Goal: Information Seeking & Learning: Learn about a topic

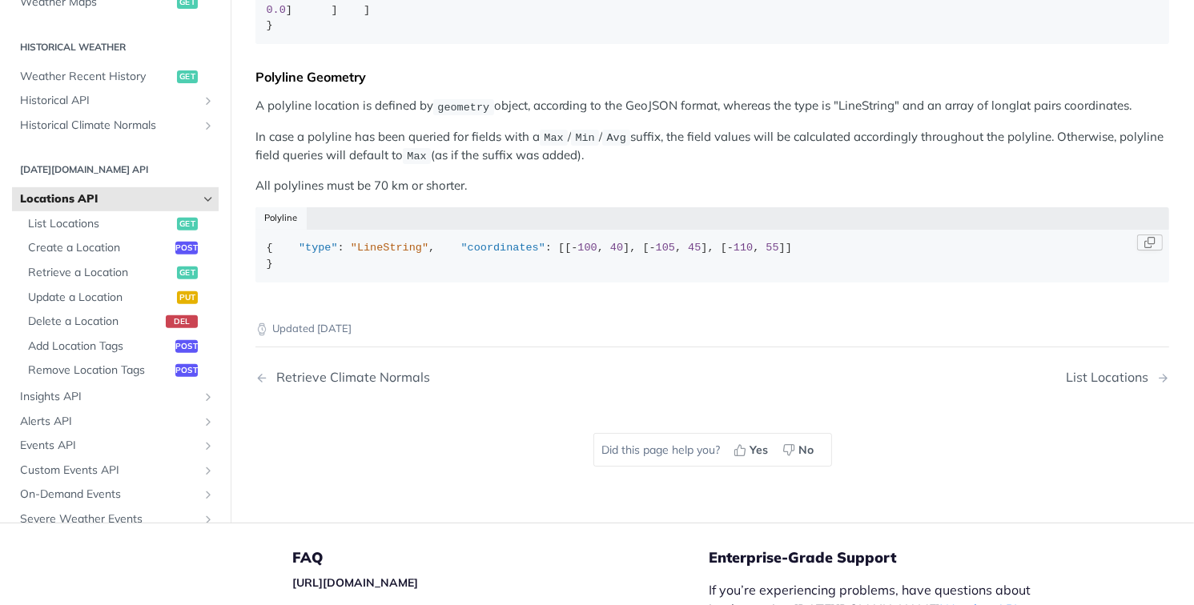
scroll to position [881, 0]
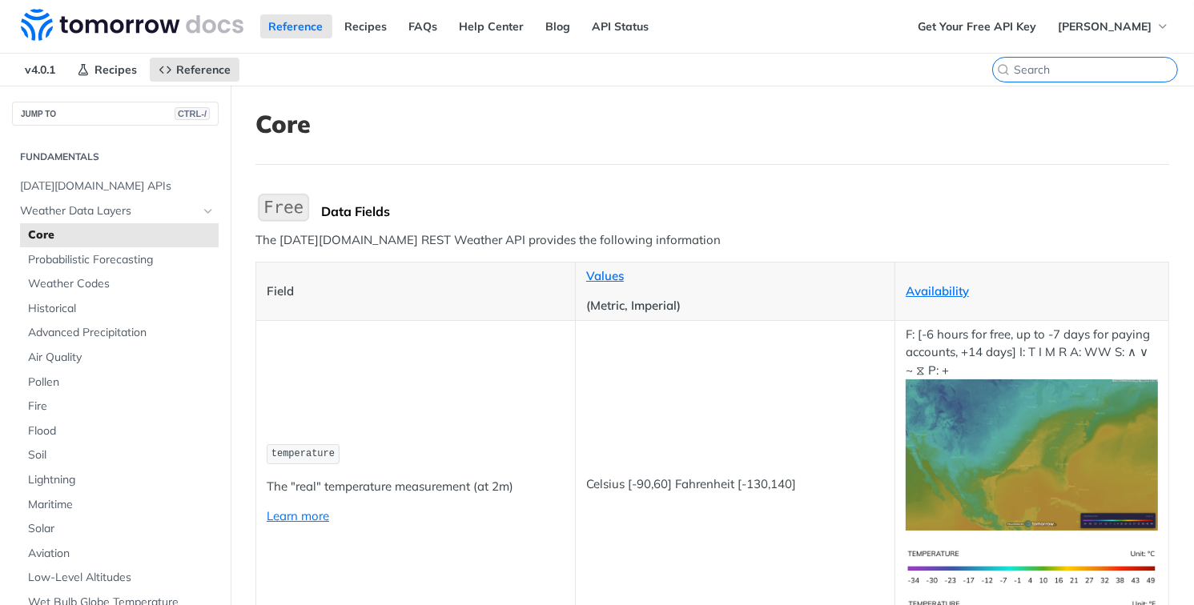
click at [1087, 70] on input "CTRL-K" at bounding box center [1094, 69] width 163 height 14
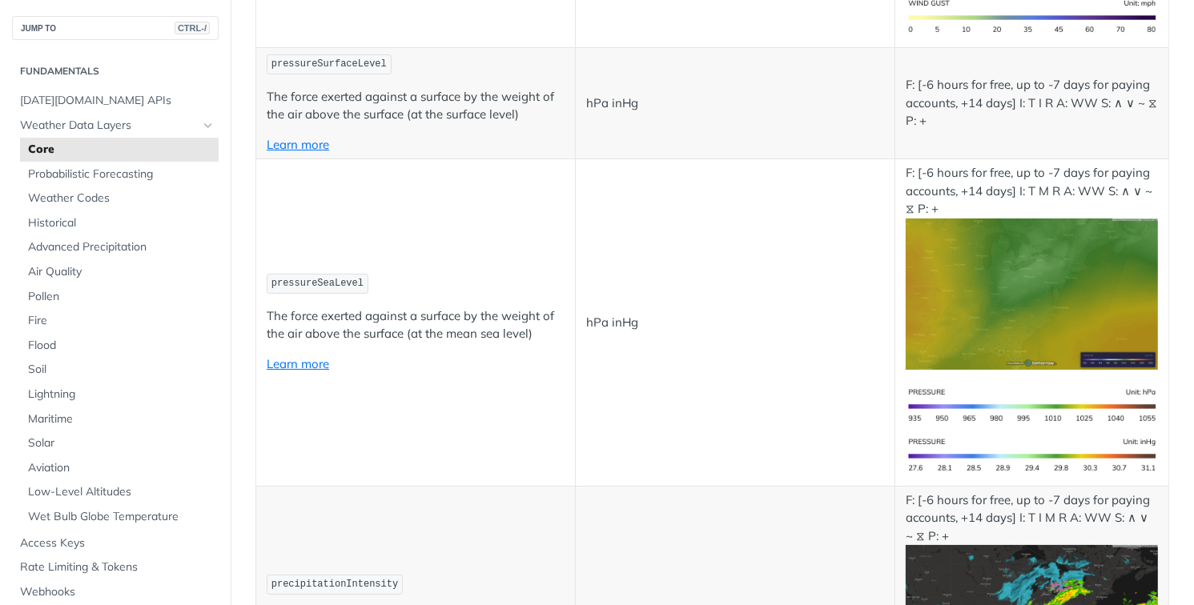
scroll to position [2001, 0]
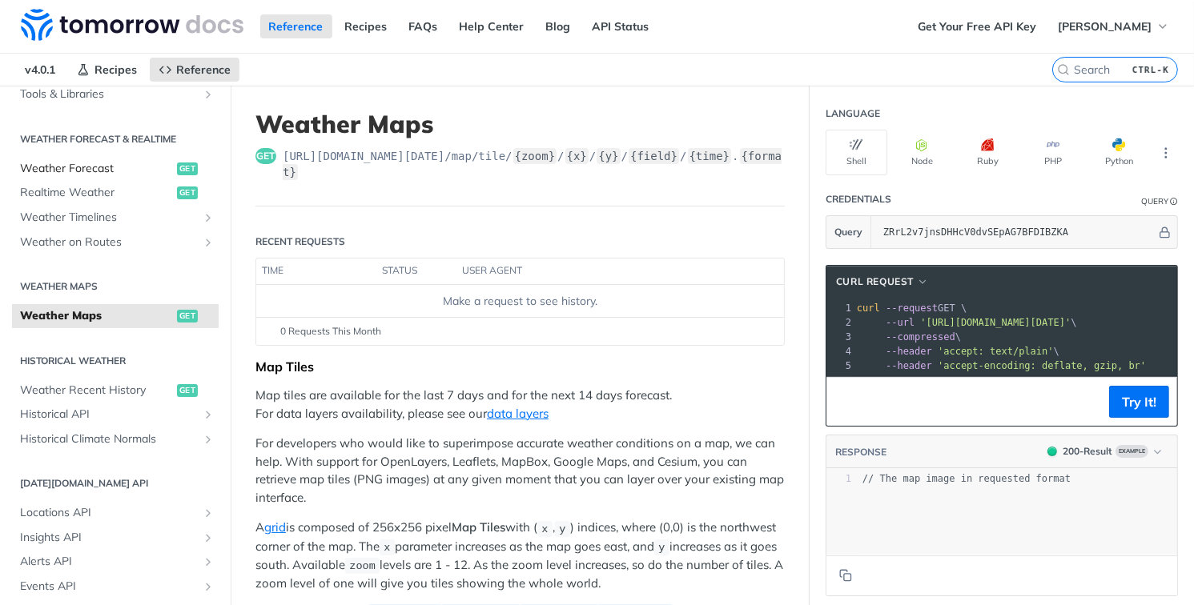
click at [76, 158] on link "Weather Forecast get" at bounding box center [115, 169] width 207 height 24
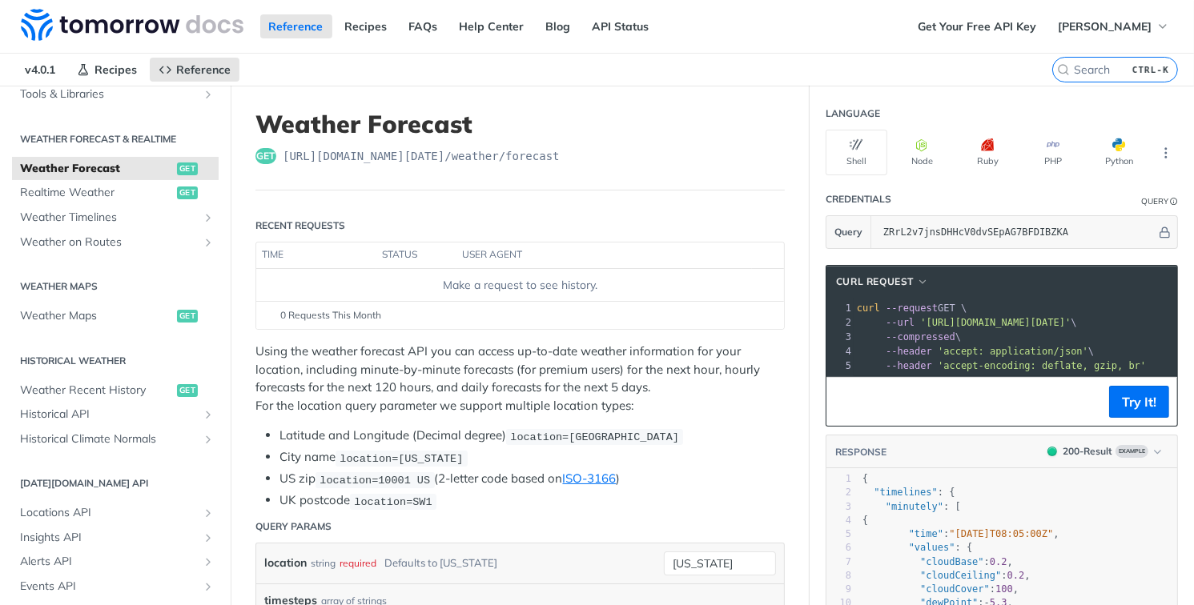
click at [460, 158] on span "[URL][DOMAIN_NAME][DATE] /weather/forecast" at bounding box center [421, 156] width 277 height 16
copy span "[URL][DOMAIN_NAME][DATE] /weather/forecast"
